Goal: Navigation & Orientation: Find specific page/section

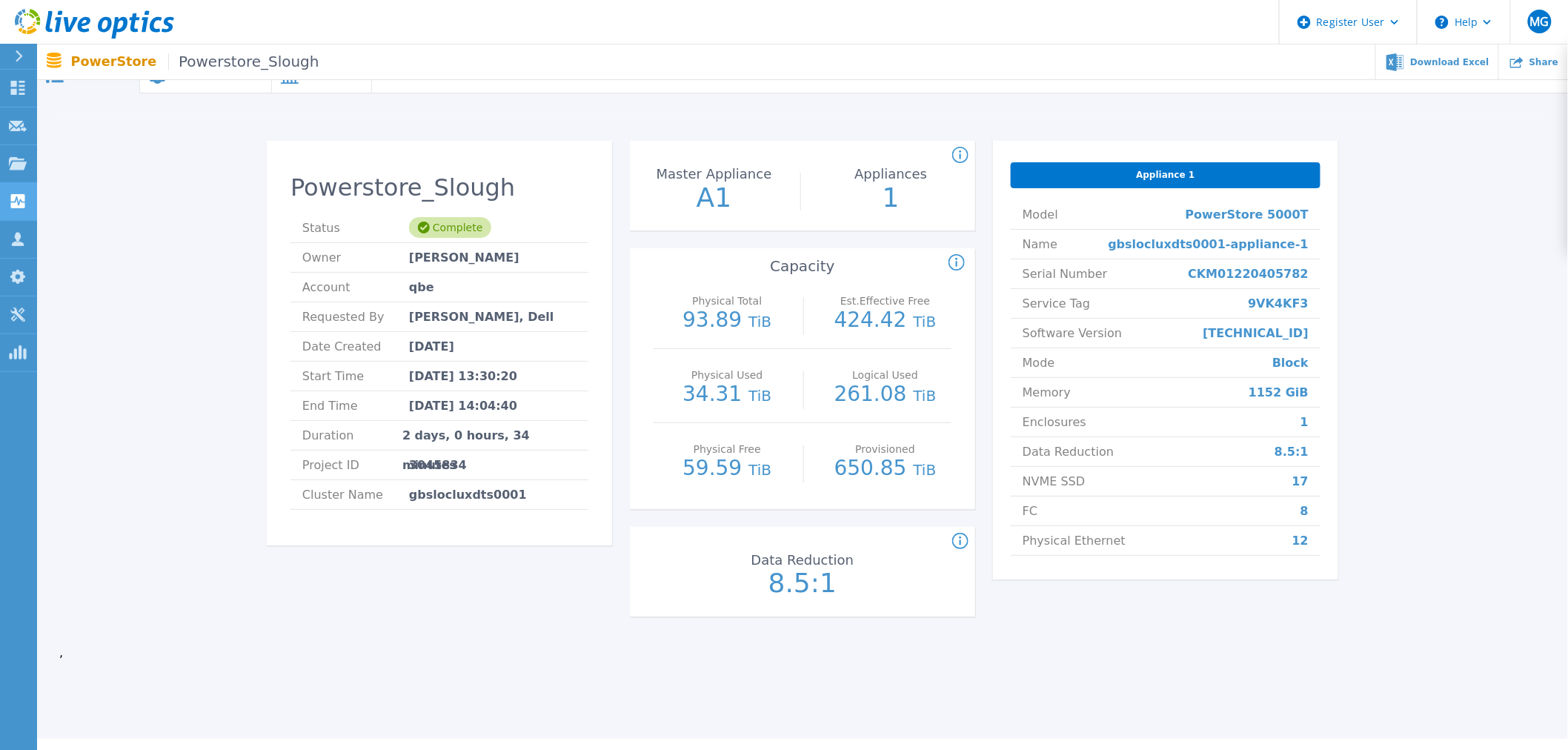
scroll to position [53, 0]
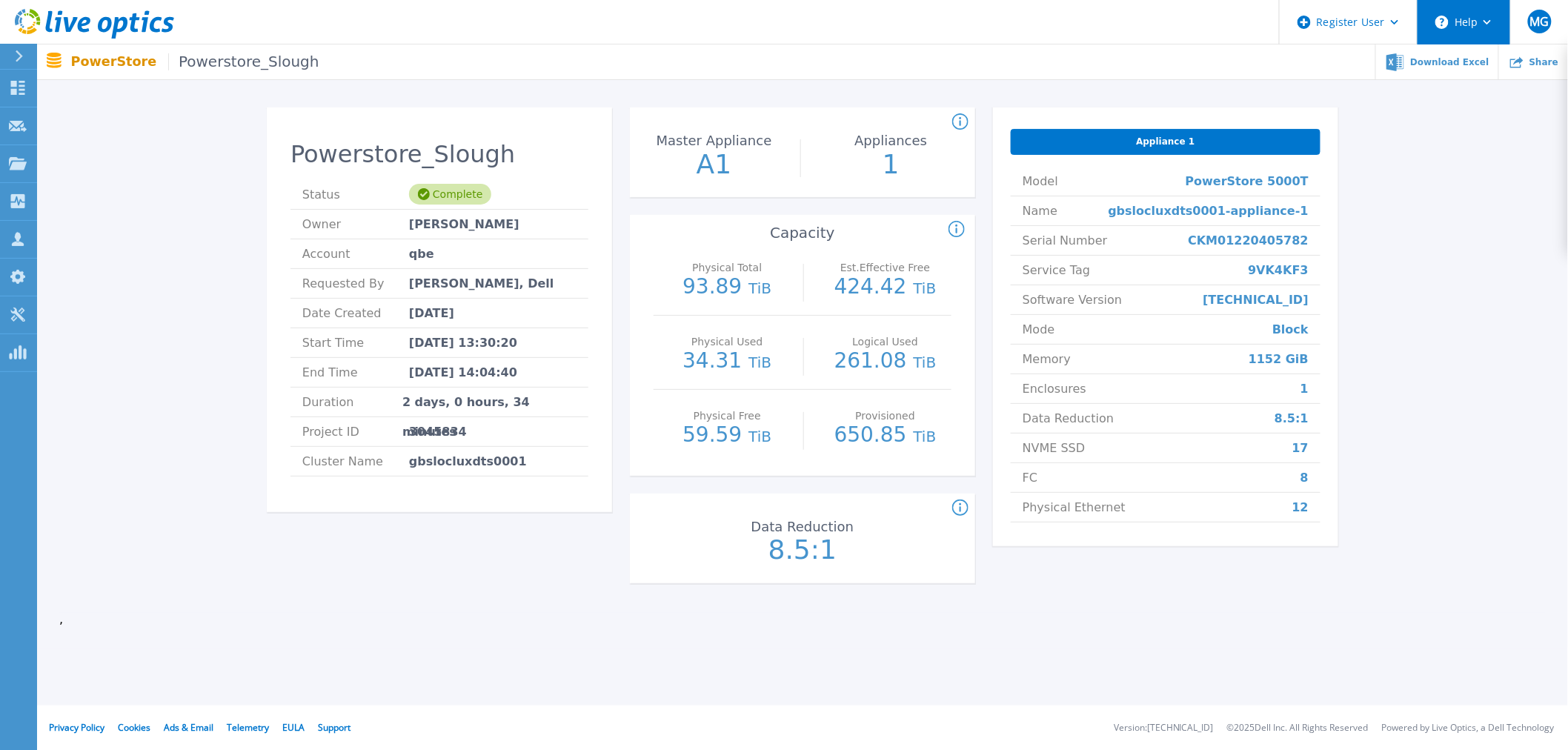
click at [1461, 24] on button "Help" at bounding box center [1464, 22] width 93 height 44
click at [1477, 63] on link "Explore Helpful Articles" at bounding box center [1500, 63] width 165 height 37
click at [17, 58] on icon at bounding box center [19, 56] width 8 height 12
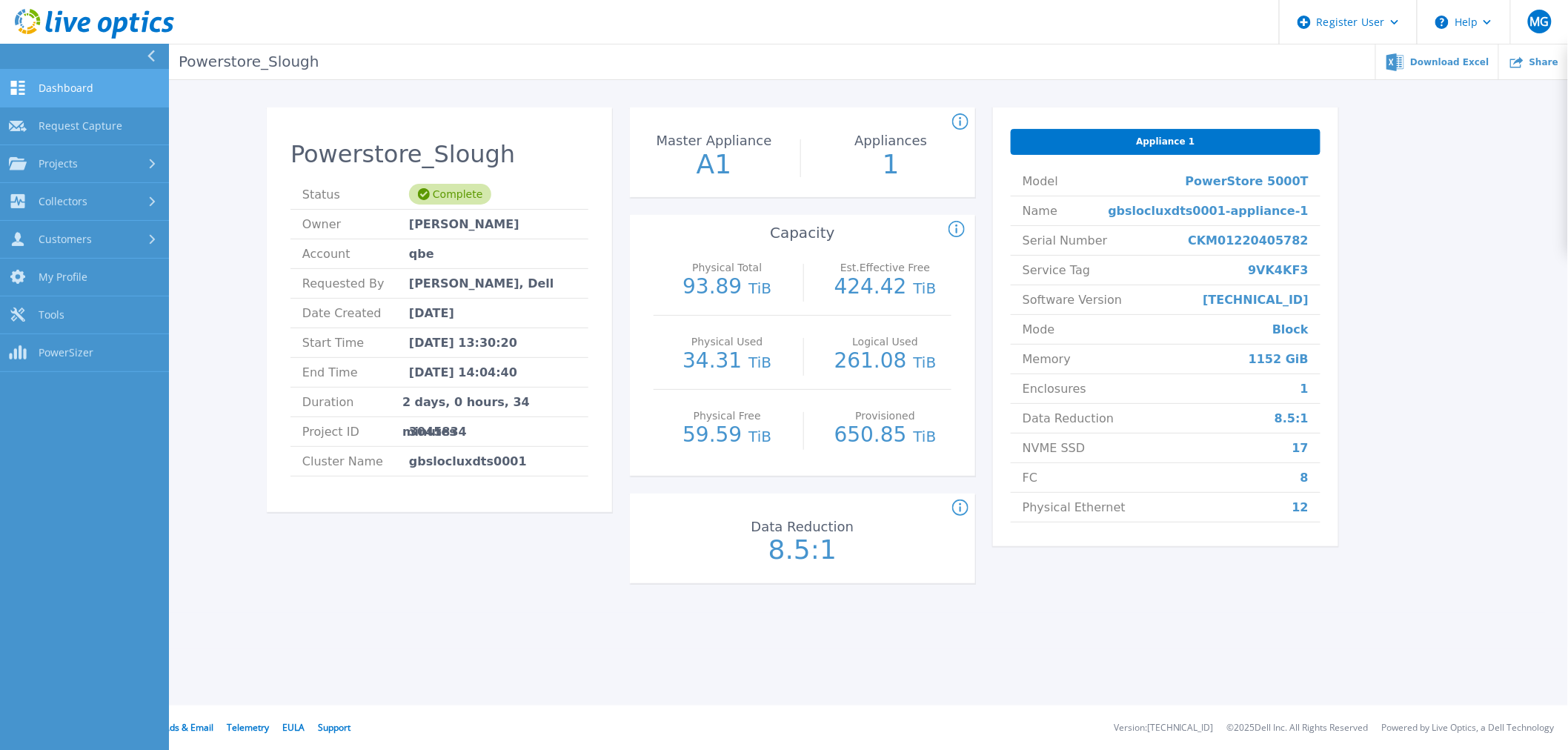
click at [49, 82] on span "Dashboard" at bounding box center [65, 88] width 55 height 13
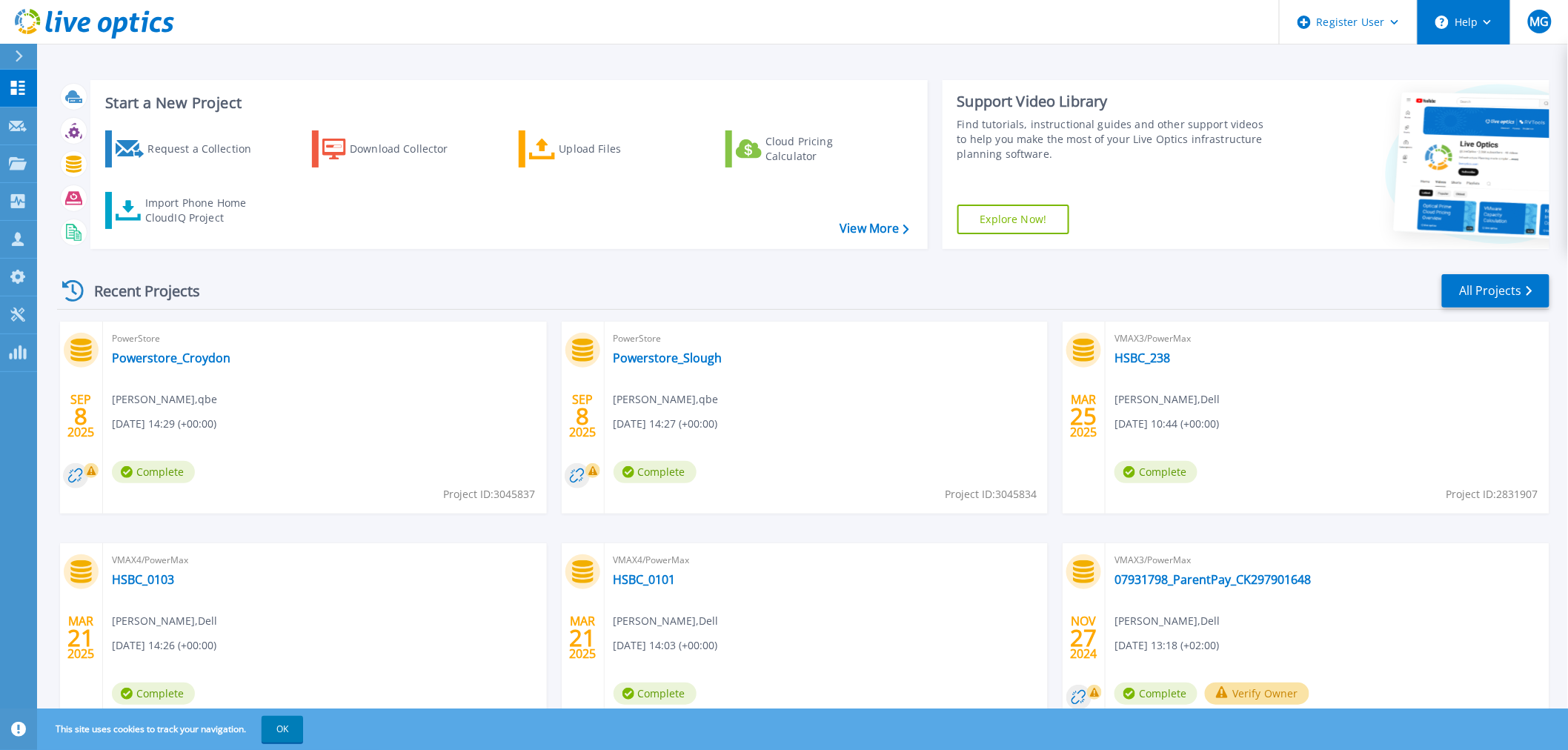
click at [1487, 23] on icon at bounding box center [1486, 23] width 8 height 5
click at [1479, 98] on link "Contact Support" at bounding box center [1500, 101] width 165 height 37
click at [8, 343] on link "PowerSizer PowerSizer" at bounding box center [18, 353] width 37 height 37
click at [10, 315] on icon at bounding box center [17, 315] width 17 height 14
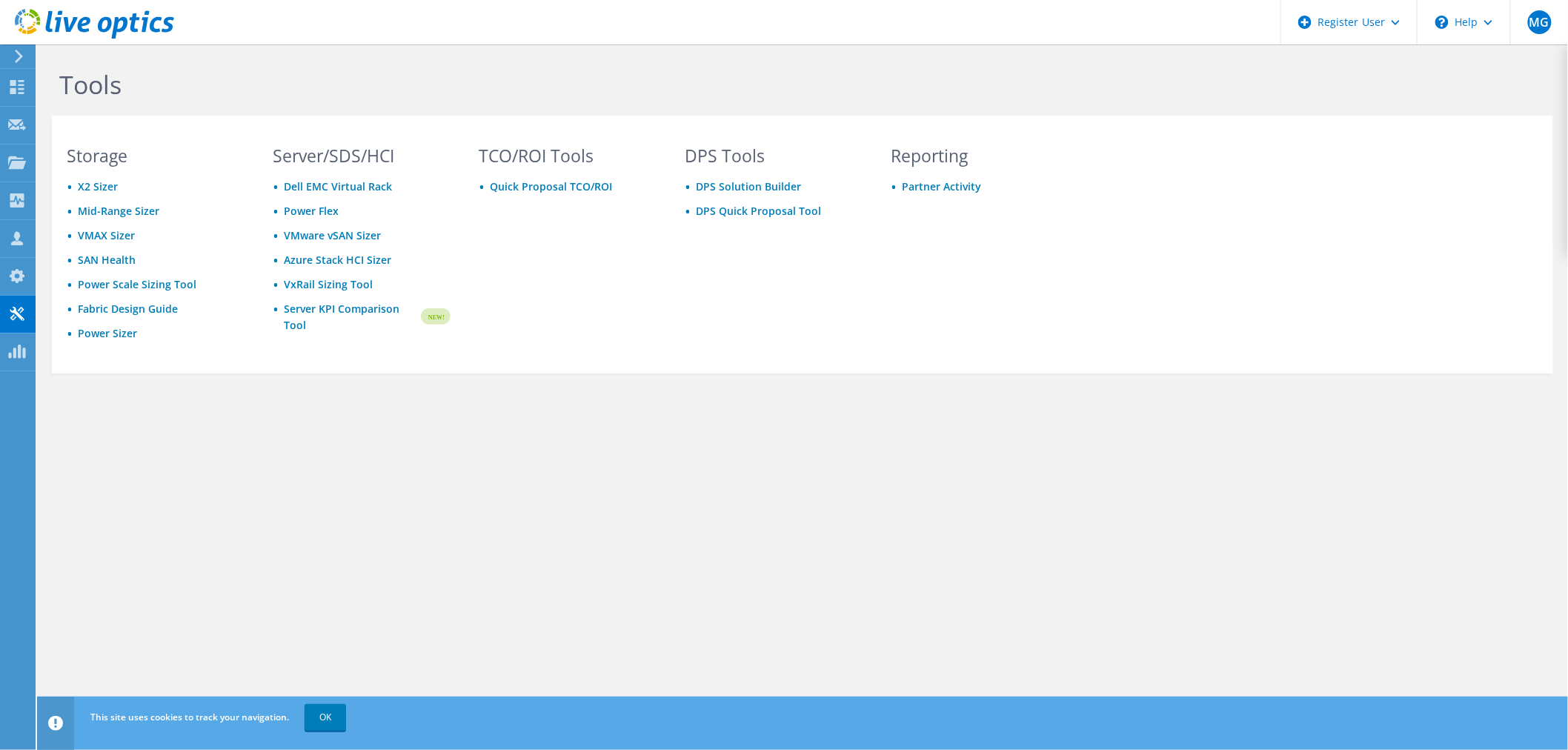
click at [23, 57] on icon at bounding box center [18, 56] width 11 height 13
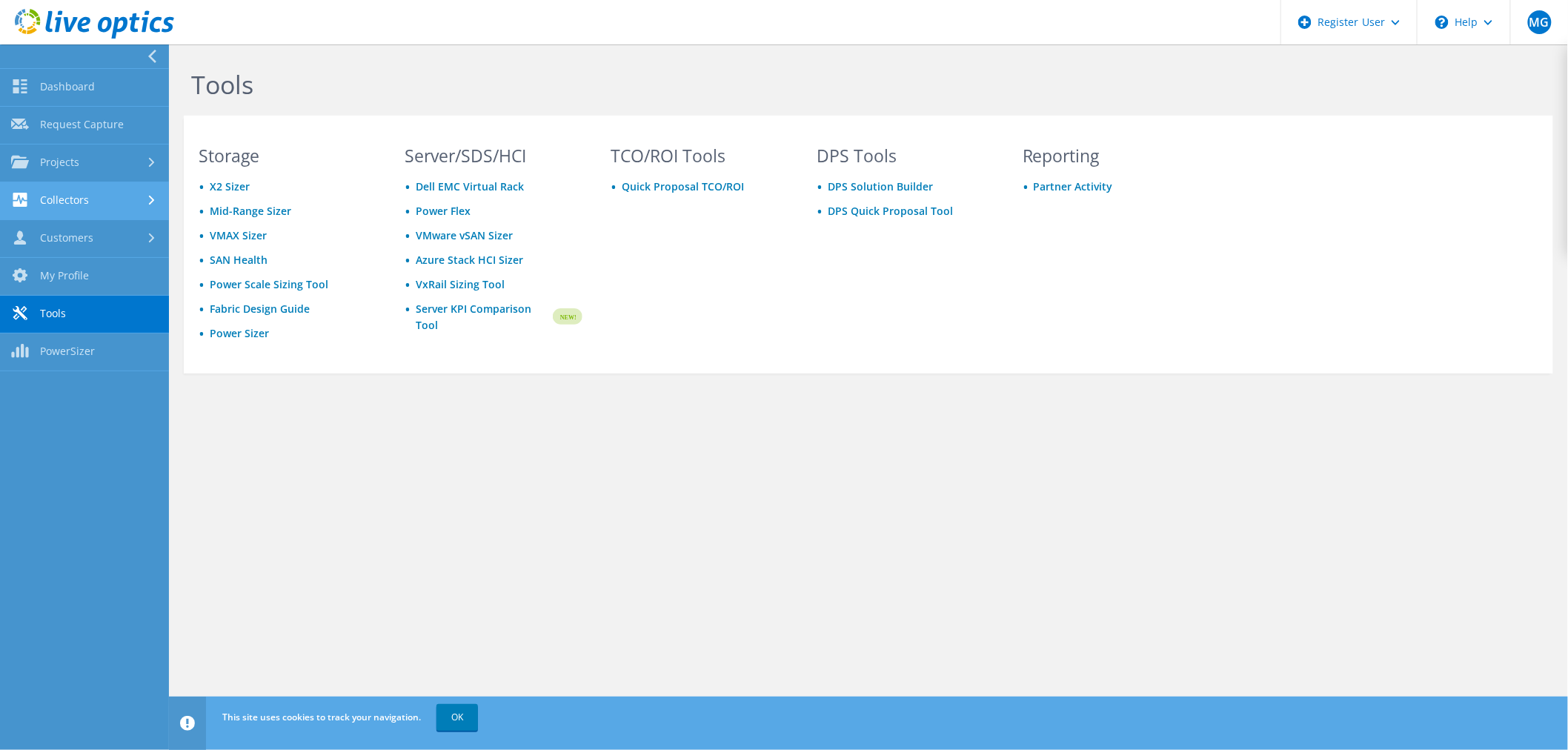
click at [50, 196] on link "Collectors" at bounding box center [84, 201] width 169 height 37
